Goal: Navigation & Orientation: Find specific page/section

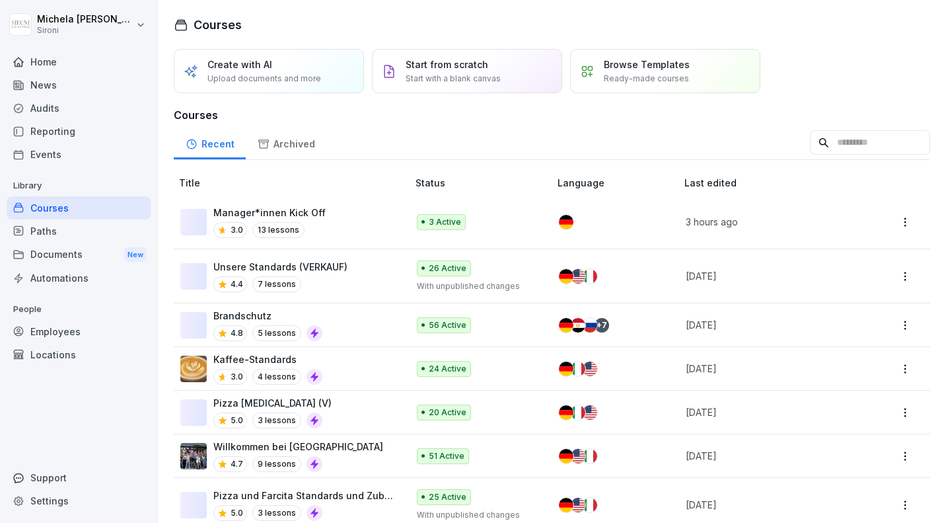
click at [87, 101] on div "Audits" at bounding box center [79, 107] width 144 height 23
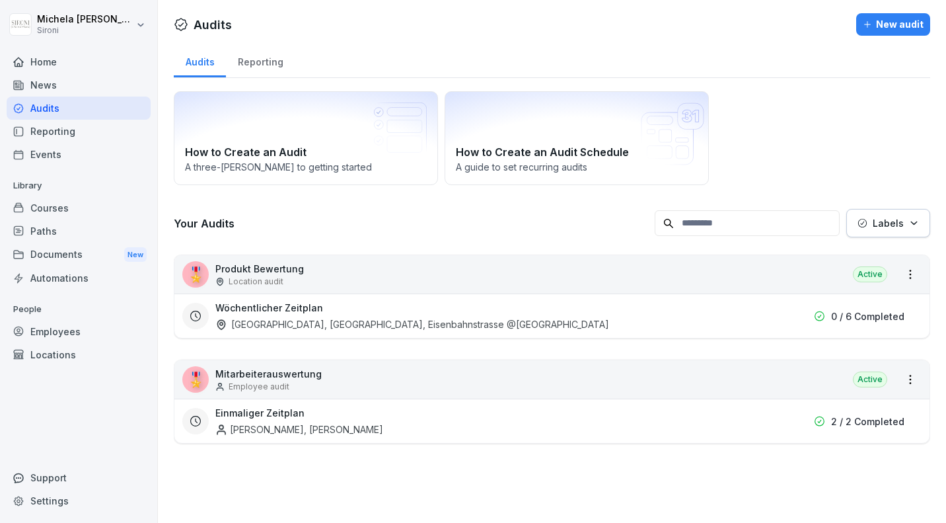
click at [255, 63] on div "Reporting" at bounding box center [260, 61] width 69 height 34
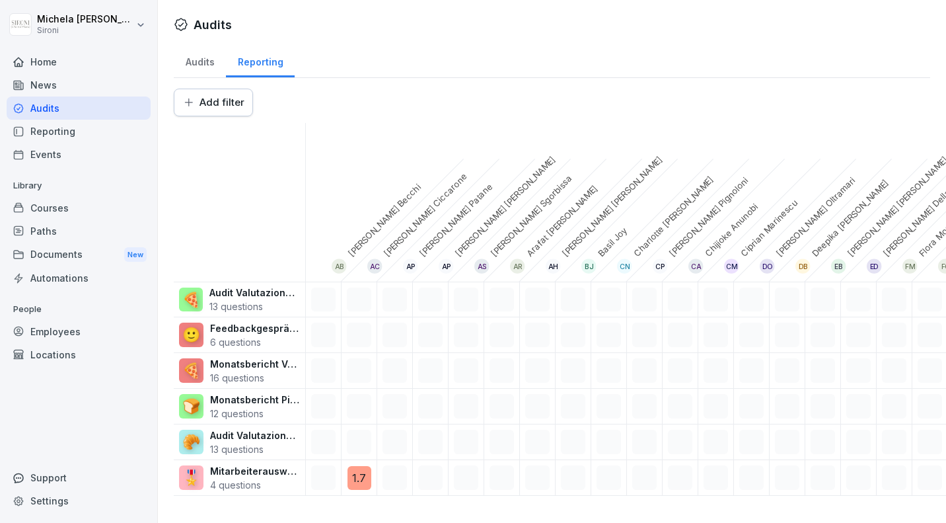
click at [243, 437] on p "Audit Valutazione Produzione" at bounding box center [255, 435] width 90 height 14
click at [236, 449] on p "13 questions" at bounding box center [255, 449] width 90 height 14
click at [198, 446] on div "🥐" at bounding box center [191, 441] width 24 height 24
click at [196, 59] on div "Audits" at bounding box center [200, 61] width 52 height 34
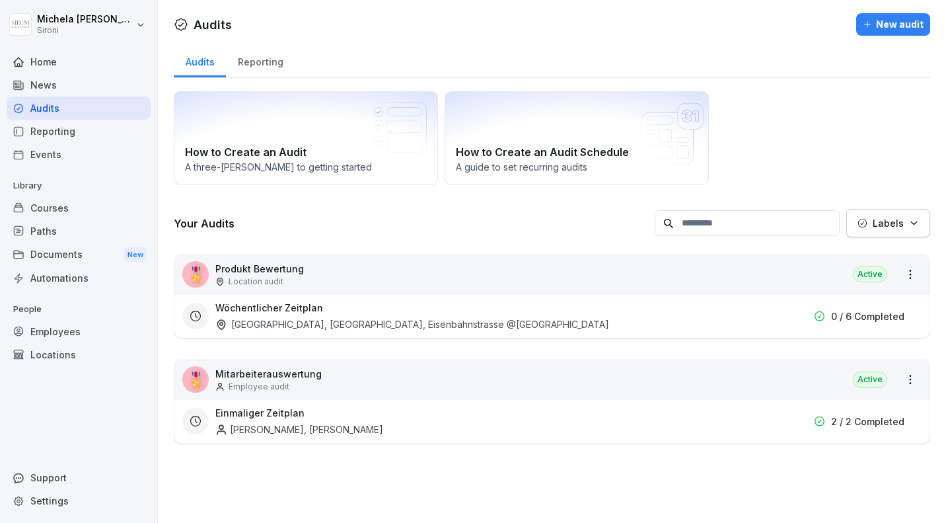
click at [89, 55] on div "Home" at bounding box center [79, 61] width 144 height 23
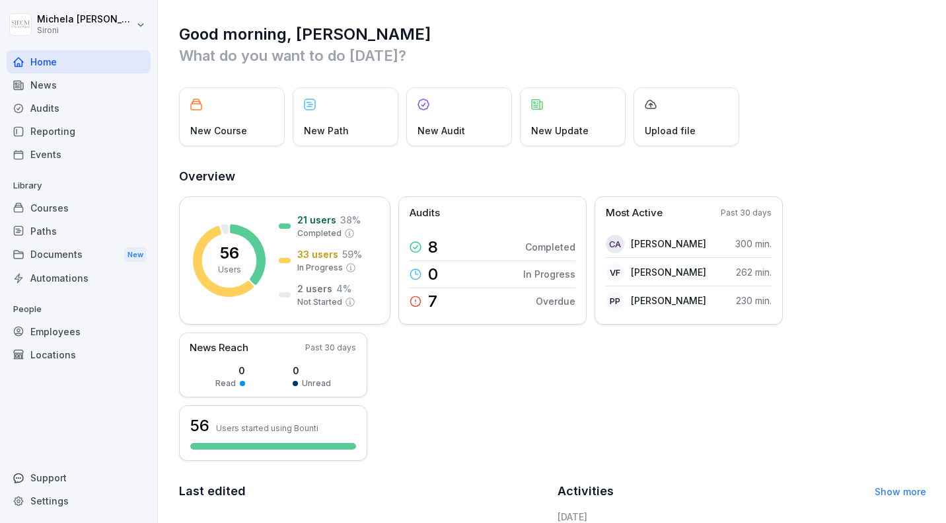
click at [73, 107] on div "Audits" at bounding box center [79, 107] width 144 height 23
